Goal: Task Accomplishment & Management: Manage account settings

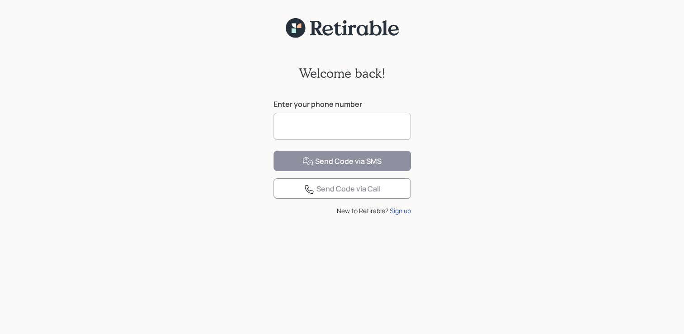
click at [295, 126] on input at bounding box center [341, 126] width 137 height 27
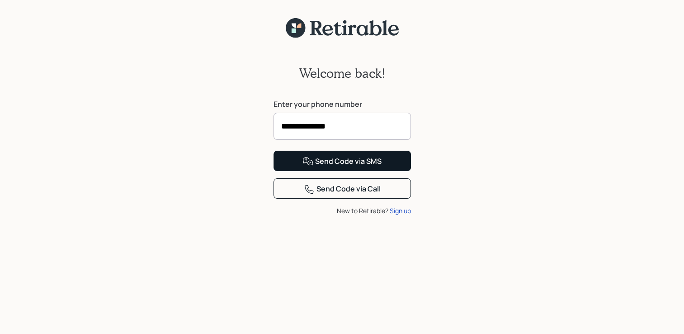
type input "**********"
click at [352, 171] on button "Send Code via SMS" at bounding box center [341, 160] width 137 height 20
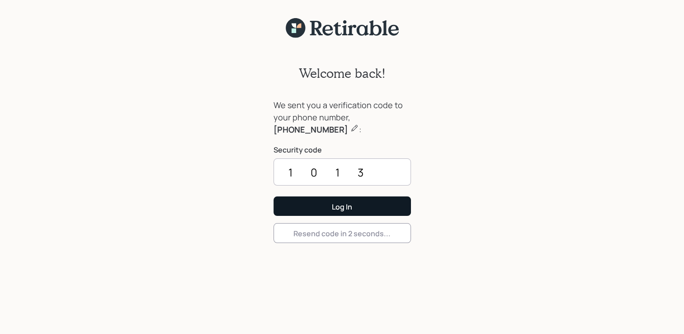
type input "1013"
click at [356, 210] on button "Log In" at bounding box center [341, 205] width 137 height 19
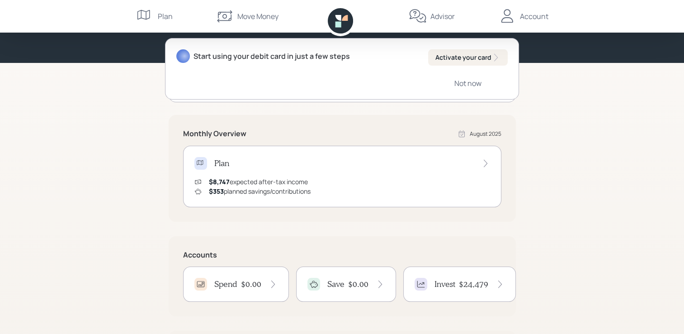
scroll to position [90, 0]
